Goal: Book appointment/travel/reservation

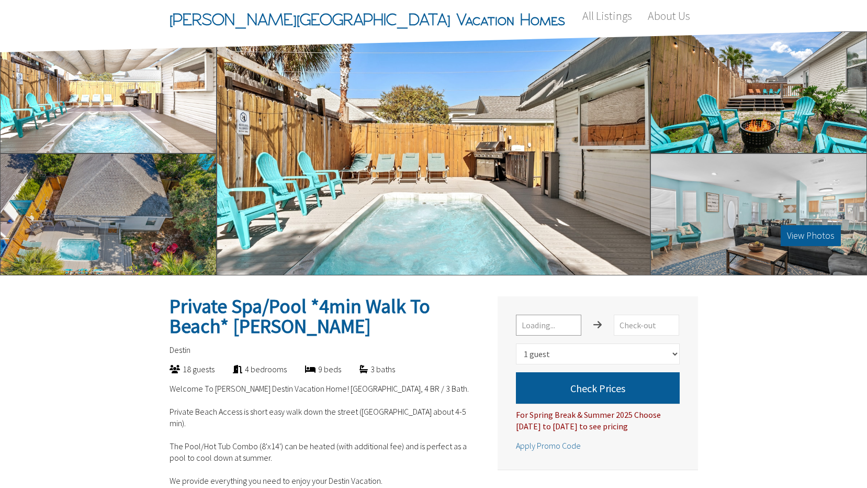
select select "1"
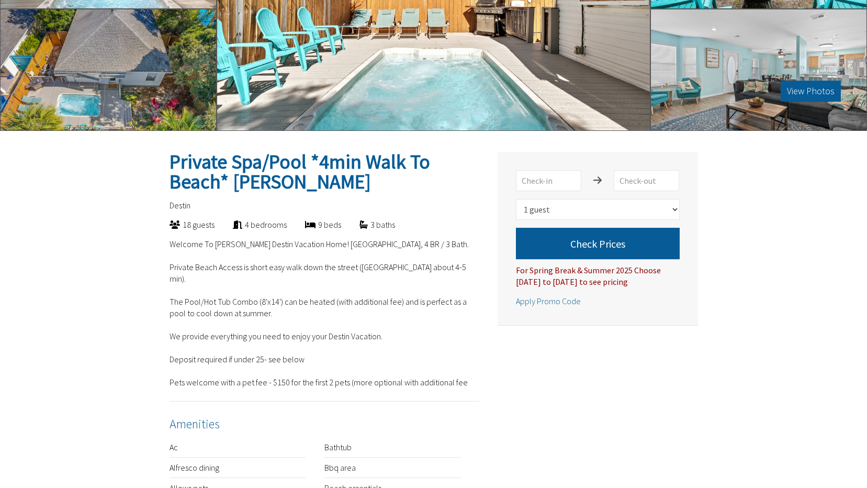
scroll to position [157, 0]
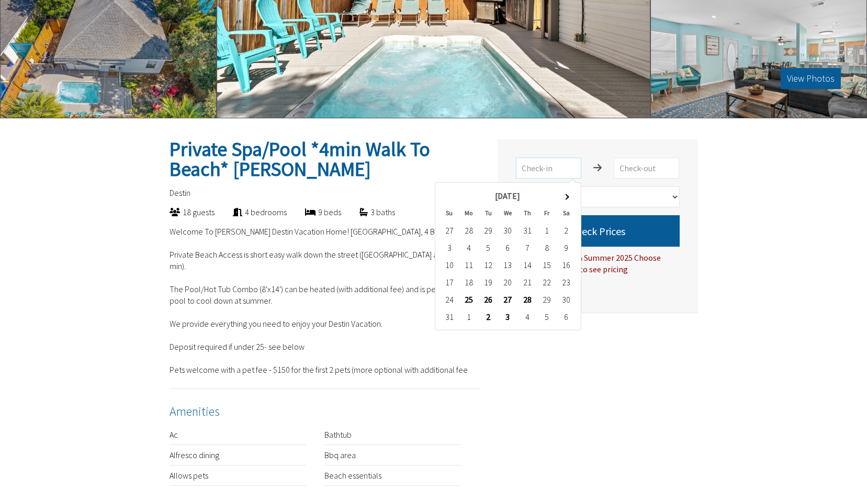
click at [549, 166] on input "text" at bounding box center [548, 168] width 65 height 21
click at [564, 195] on th at bounding box center [566, 195] width 19 height 17
type input "[DATE]"
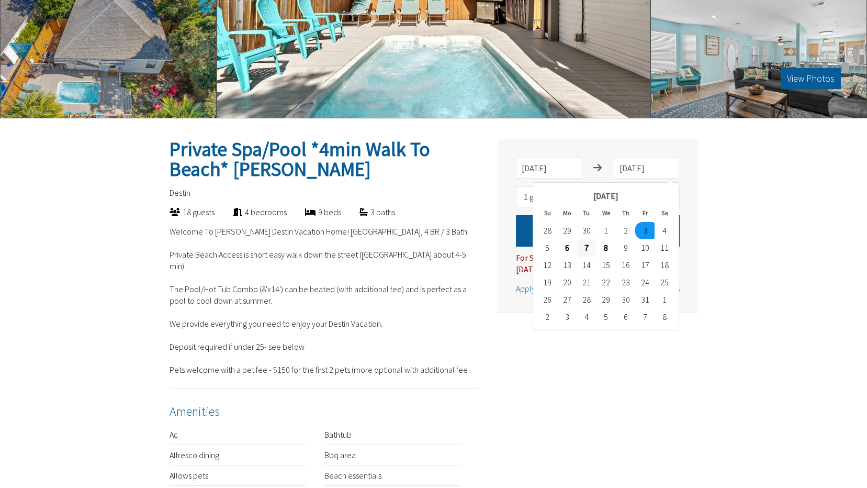
type input "[DATE]"
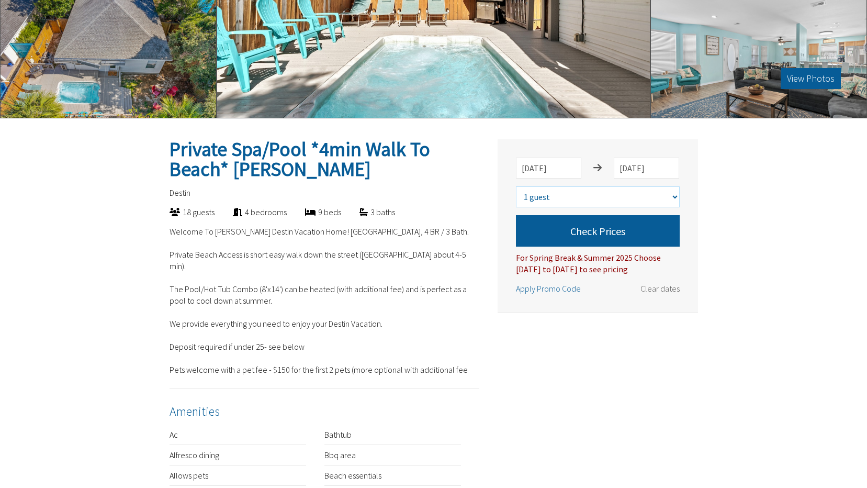
click at [559, 195] on select "Select number of guests 1 guest 2 guests 3 guests 4 guests 5 guests 6 guests 7 …" at bounding box center [598, 196] width 164 height 21
select select "8"
click at [516, 186] on select "Select number of guests 1 guest 2 guests 3 guests 4 guests 5 guests 6 guests 7 …" at bounding box center [598, 196] width 164 height 21
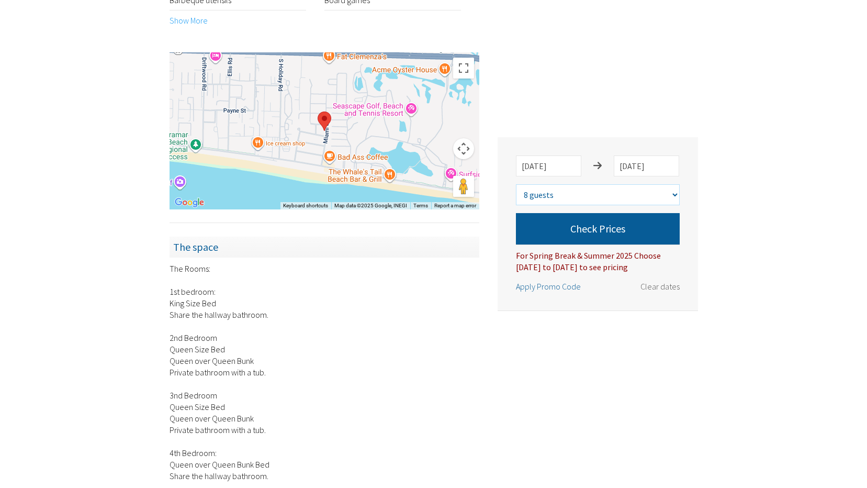
scroll to position [660, 0]
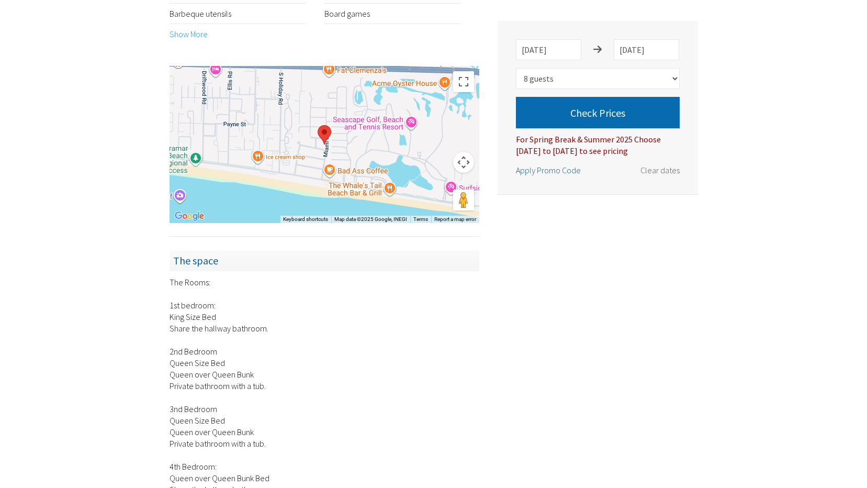
click at [638, 108] on button "Check Prices" at bounding box center [598, 112] width 164 height 31
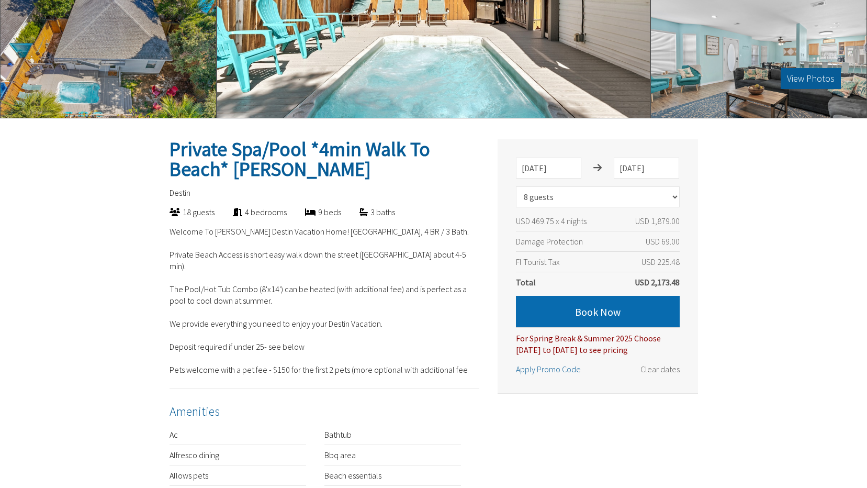
scroll to position [0, 0]
